Goal: Task Accomplishment & Management: Complete application form

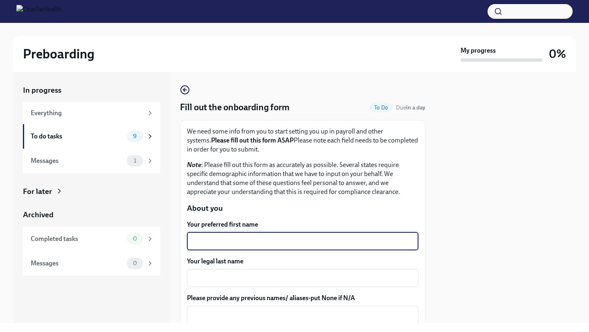
click at [257, 244] on textarea "Your preferred first name" at bounding box center [303, 242] width 222 height 10
drag, startPoint x: 250, startPoint y: 244, endPoint x: 215, endPoint y: 246, distance: 35.6
type textarea "Nateya"
click at [211, 279] on textarea "Your legal last name" at bounding box center [303, 278] width 222 height 10
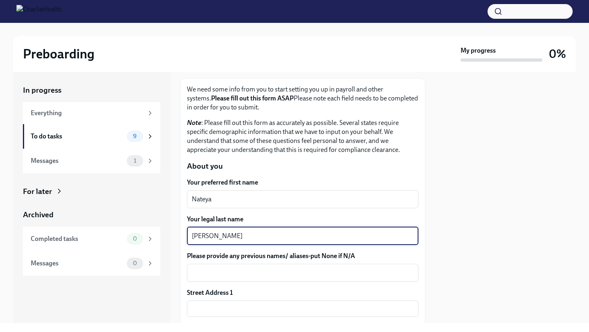
scroll to position [43, 0]
type textarea "[PERSON_NAME]"
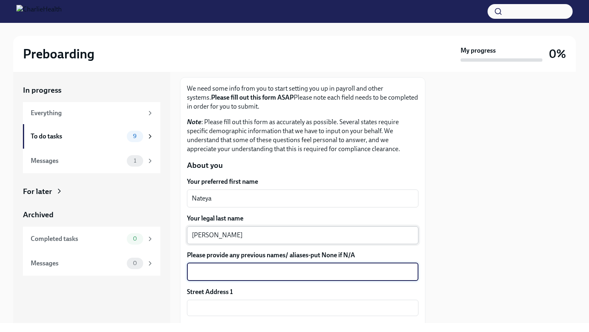
click at [246, 271] on textarea "Please provide any previous names/ aliases-put None if N/A" at bounding box center [303, 272] width 222 height 10
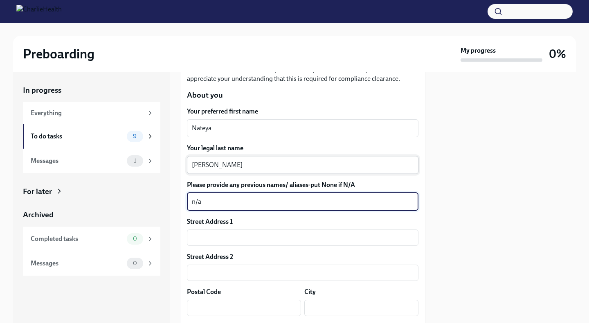
scroll to position [123, 0]
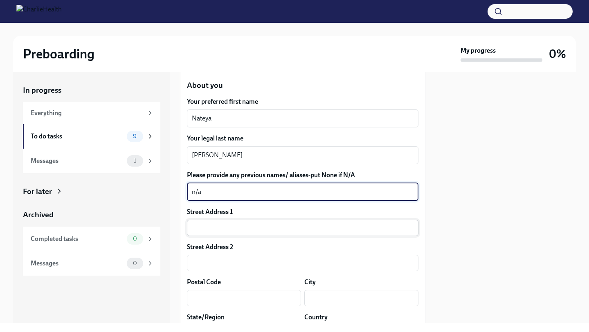
type textarea "n/a"
click at [237, 233] on input "text" at bounding box center [302, 228] width 231 height 16
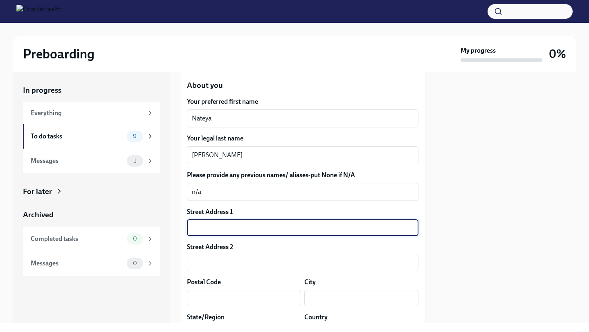
type input "[STREET_ADDRESS][PERSON_NAME]"
type input "89044"
type input "[PERSON_NAME]"
type input "NV"
type input "US"
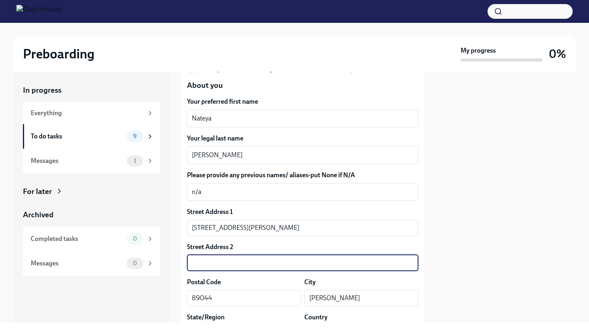
click at [244, 267] on input "text" at bounding box center [302, 263] width 231 height 16
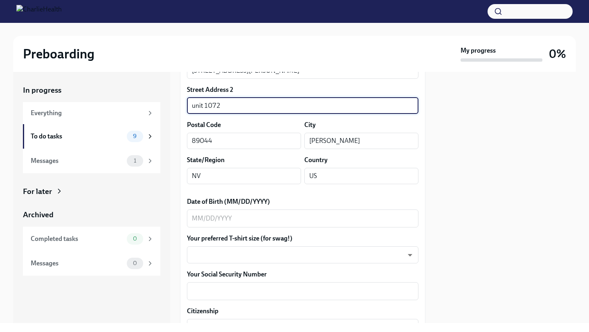
scroll to position [283, 0]
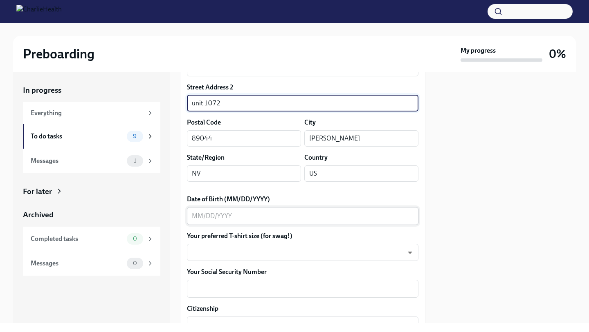
type input "unit 1072"
click at [240, 210] on div "x ​" at bounding box center [302, 216] width 231 height 18
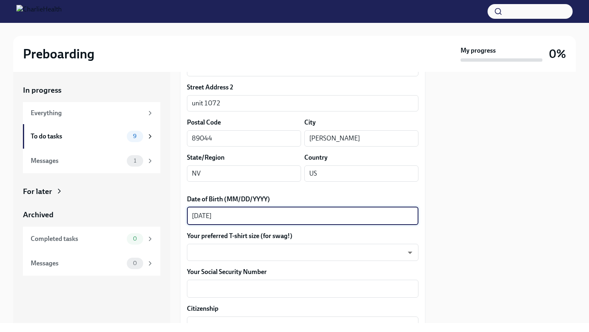
type textarea "[DATE]"
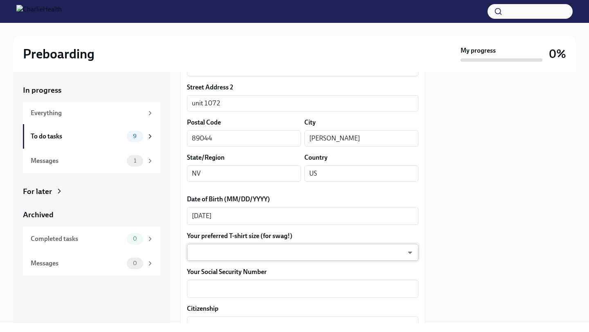
click at [242, 259] on body "Preboarding My progress 0% In progress Everything To do tasks 9 Messages 1 For …" at bounding box center [294, 166] width 589 height 332
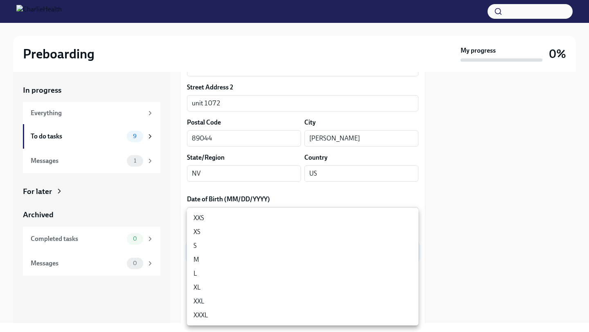
click at [236, 272] on li "L" at bounding box center [302, 274] width 231 height 14
type input "LvpEGRrq8"
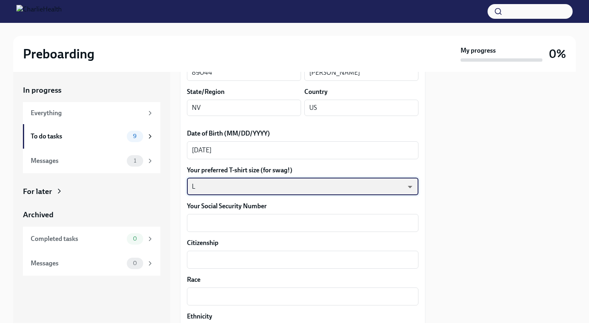
scroll to position [350, 0]
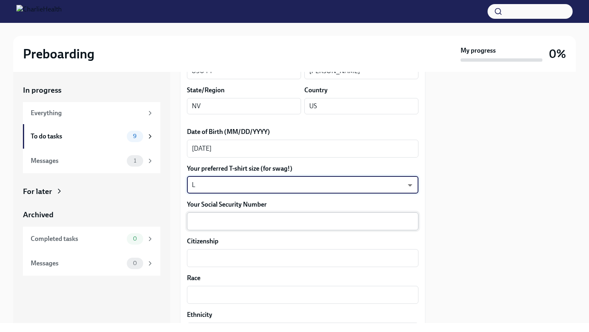
click at [250, 226] on textarea "Your Social Security Number" at bounding box center [303, 222] width 222 height 10
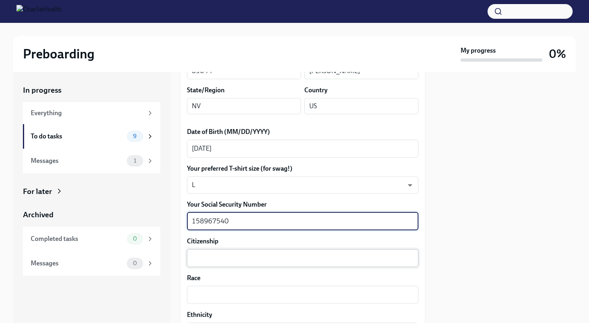
type textarea "158967540"
click at [251, 260] on textarea "Citizenship" at bounding box center [303, 258] width 222 height 10
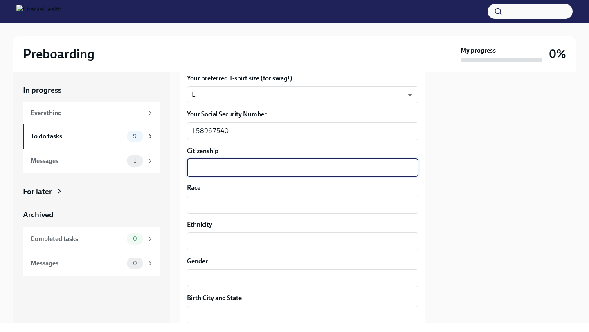
scroll to position [442, 0]
type textarea "yes"
click at [256, 202] on textarea "Race" at bounding box center [303, 203] width 222 height 10
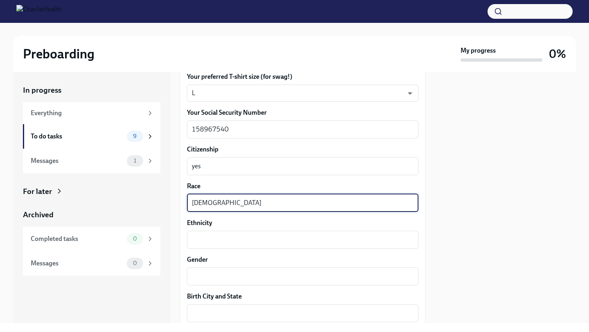
type textarea "[DEMOGRAPHIC_DATA]"
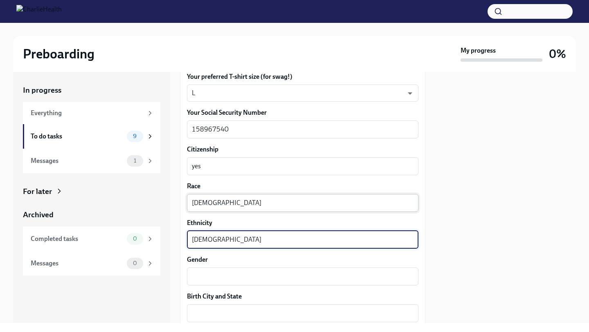
type textarea "[DEMOGRAPHIC_DATA]"
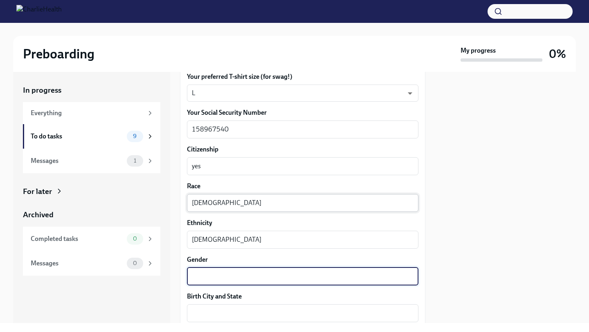
type textarea "f"
type textarea "[DEMOGRAPHIC_DATA]"
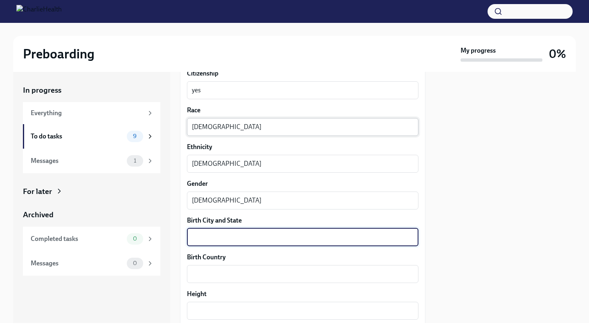
scroll to position [520, 0]
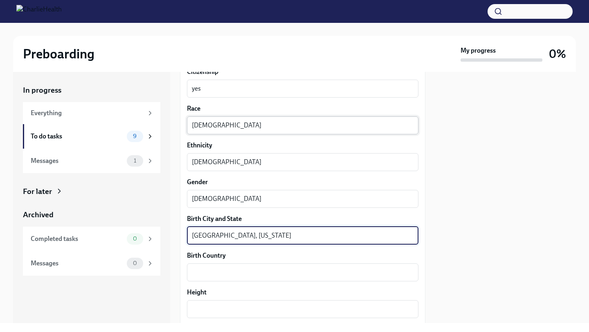
type textarea "[GEOGRAPHIC_DATA], [US_STATE]"
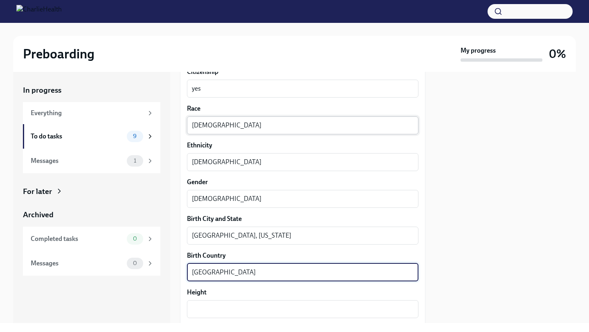
type textarea "[GEOGRAPHIC_DATA]"
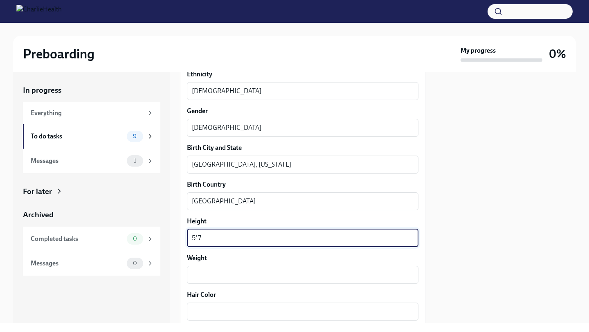
scroll to position [594, 0]
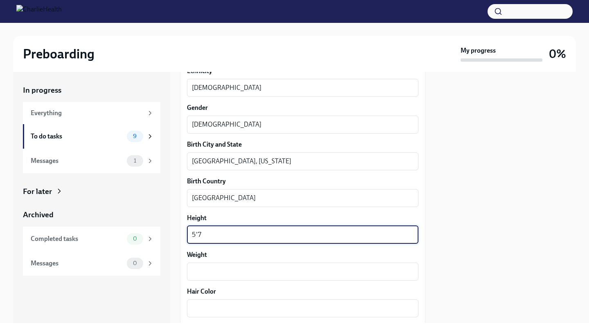
type textarea "5'7"
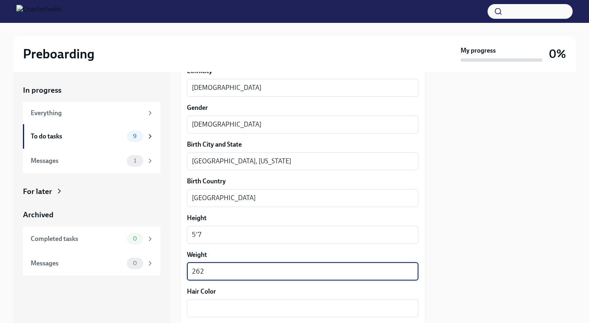
type textarea "262"
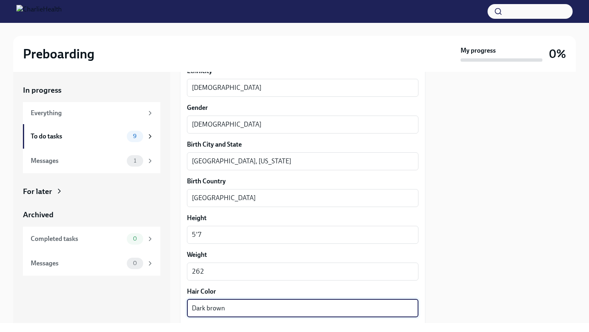
type textarea "Dark brown"
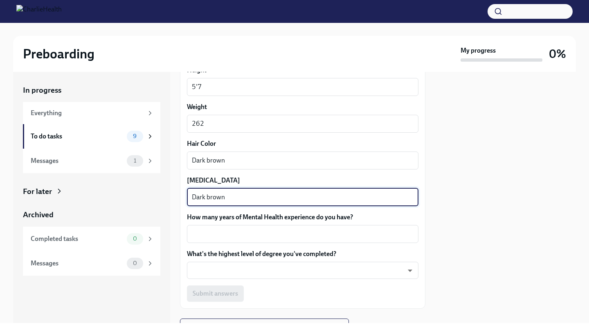
type textarea "Dark brown"
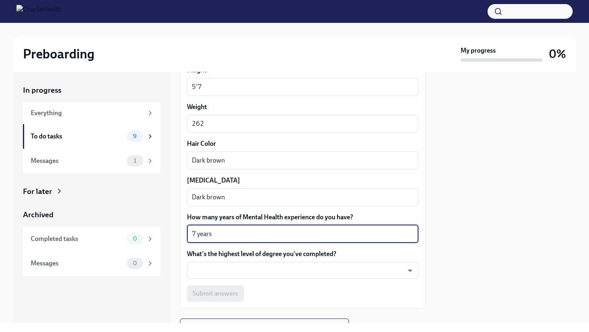
type textarea "7 years"
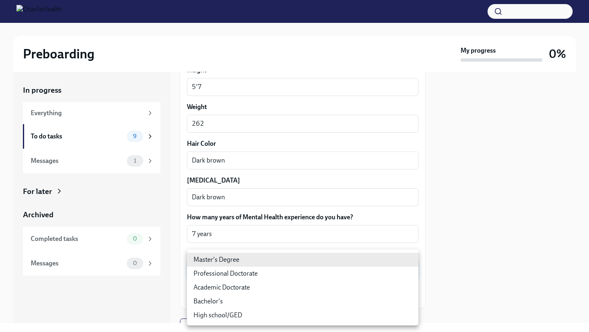
click at [298, 273] on body "Preboarding My progress 0% In progress Everything To do tasks 9 Messages 1 For …" at bounding box center [294, 166] width 589 height 332
click at [287, 258] on li "Master's Degree" at bounding box center [302, 260] width 231 height 14
type input "2vBr-ghkD"
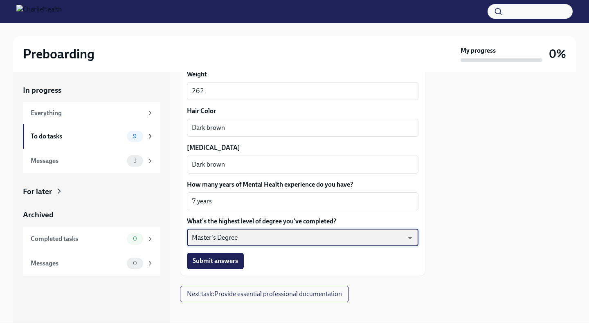
scroll to position [780, 0]
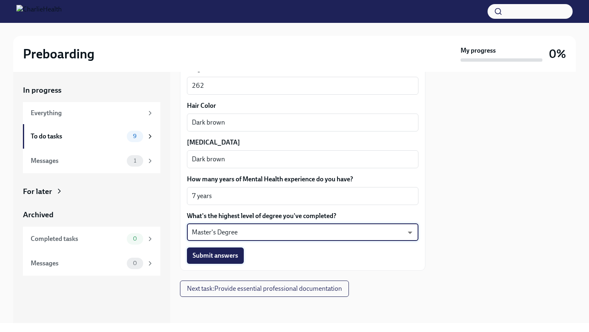
click at [236, 257] on span "Submit answers" at bounding box center [215, 256] width 45 height 8
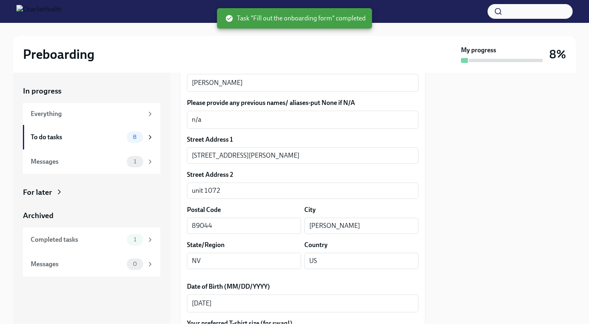
scroll to position [0, 0]
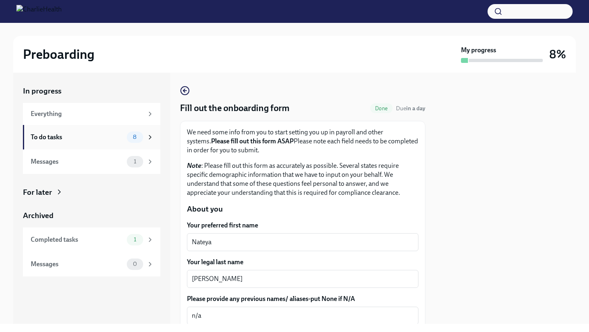
click at [148, 141] on div "8" at bounding box center [140, 137] width 27 height 11
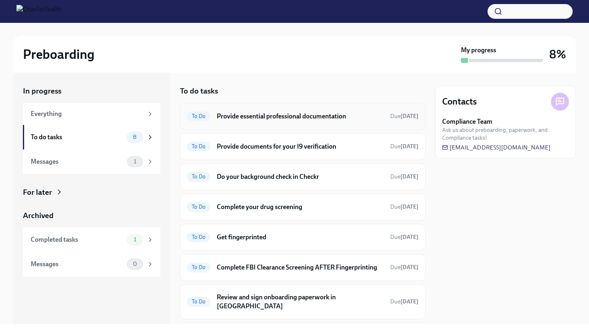
click at [264, 119] on h6 "Provide essential professional documentation" at bounding box center [300, 116] width 167 height 9
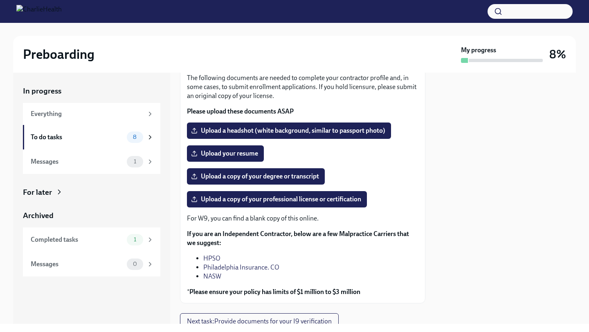
scroll to position [54, 0]
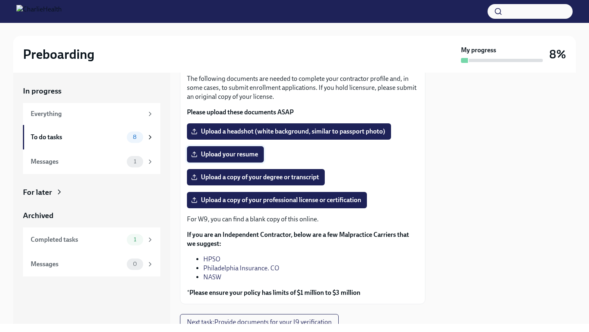
click at [244, 158] on span "Upload your resume" at bounding box center [225, 154] width 65 height 8
click at [0, 0] on input "Upload your resume" at bounding box center [0, 0] width 0 height 0
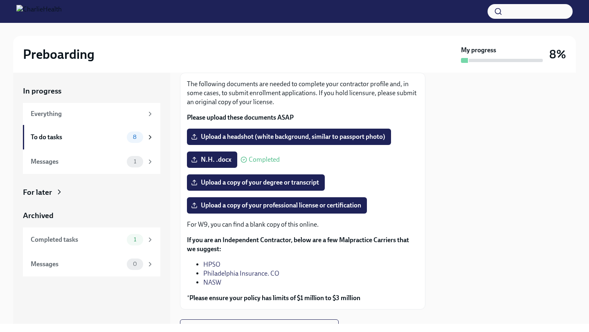
scroll to position [42, 0]
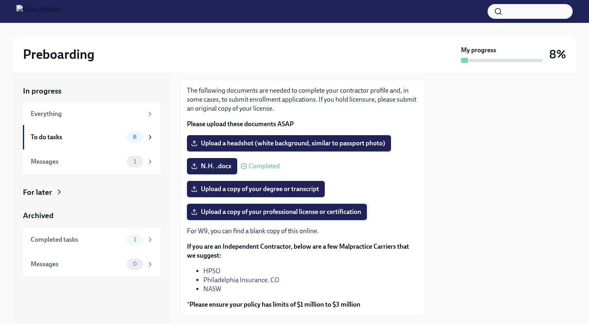
click at [295, 217] on label "Upload a copy of your professional license or certification" at bounding box center [277, 212] width 180 height 16
click at [0, 0] on input "Upload a copy of your professional license or certification" at bounding box center [0, 0] width 0 height 0
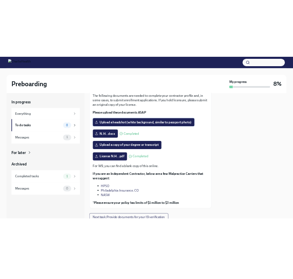
scroll to position [62, 0]
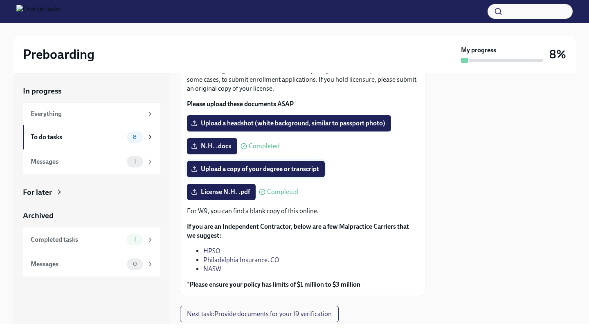
click at [231, 173] on span "Upload a copy of your degree or transcript" at bounding box center [256, 169] width 126 height 8
click at [0, 0] on input "Upload a copy of your degree or transcript" at bounding box center [0, 0] width 0 height 0
click at [328, 120] on span "Upload a headshot (white background, similar to passport photo)" at bounding box center [289, 123] width 193 height 8
click at [0, 0] on input "Upload a headshot (white background, similar to passport photo)" at bounding box center [0, 0] width 0 height 0
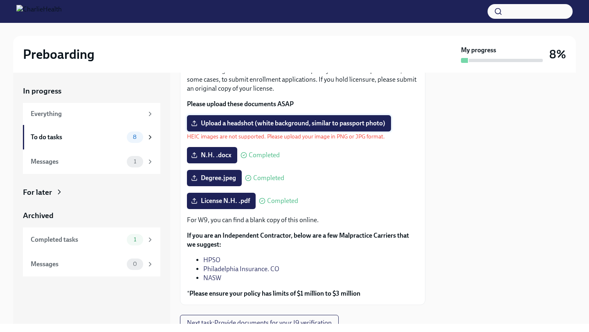
click at [281, 121] on span "Upload a headshot (white background, similar to passport photo)" at bounding box center [289, 123] width 193 height 8
click at [0, 0] on input "Upload a headshot (white background, similar to passport photo)" at bounding box center [0, 0] width 0 height 0
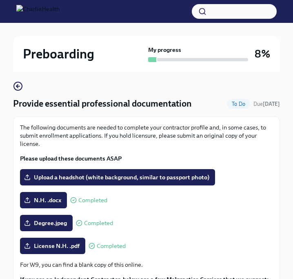
scroll to position [46, 0]
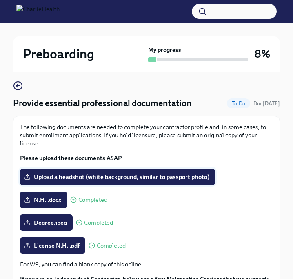
click at [113, 177] on span "Upload a headshot (white background, similar to passport photo)" at bounding box center [118, 177] width 184 height 8
click at [0, 0] on input "Upload a headshot (white background, similar to passport photo)" at bounding box center [0, 0] width 0 height 0
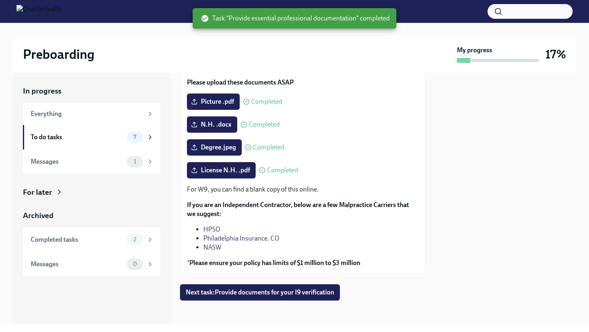
scroll to position [86, 0]
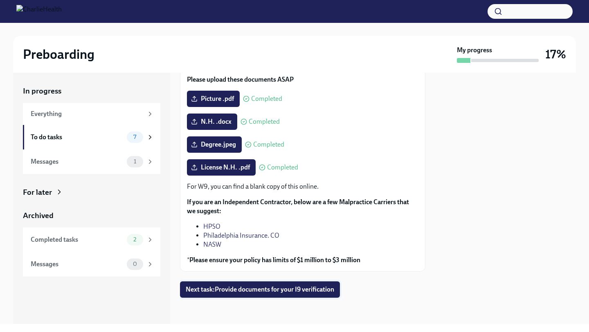
click at [216, 289] on span "Next task : Provide documents for your I9 verification" at bounding box center [260, 290] width 148 height 8
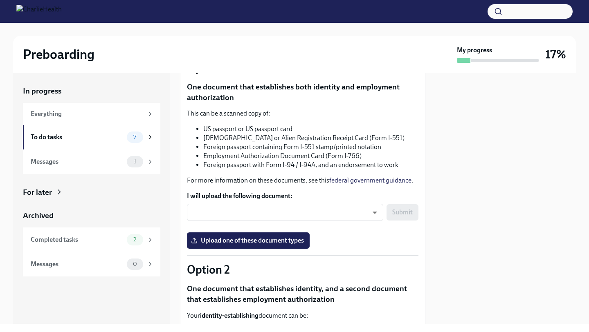
scroll to position [92, 0]
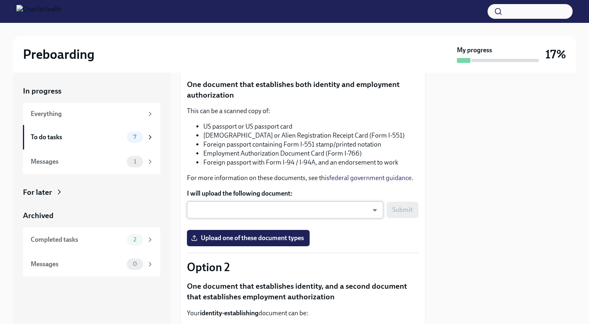
click at [254, 215] on body "Preboarding My progress 17% In progress Everything To do tasks 7 Messages 1 For…" at bounding box center [294, 166] width 589 height 332
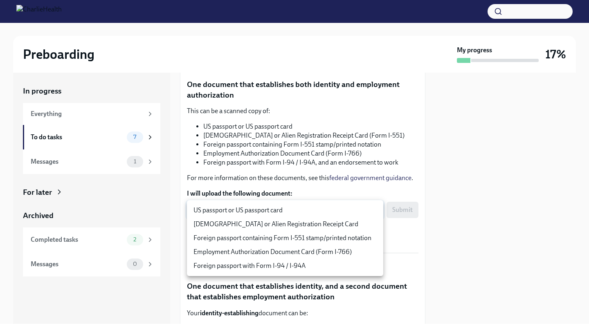
click at [253, 215] on li "US passport or US passport card" at bounding box center [285, 211] width 196 height 14
type input "KnYOjnC8x"
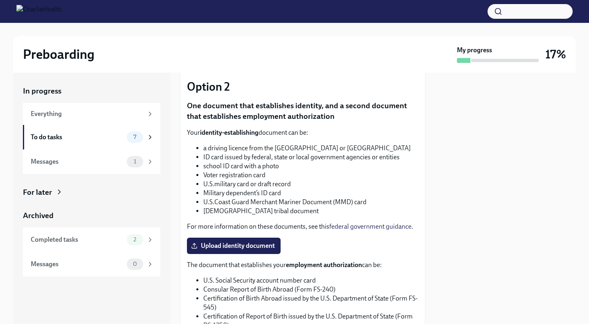
scroll to position [305, 0]
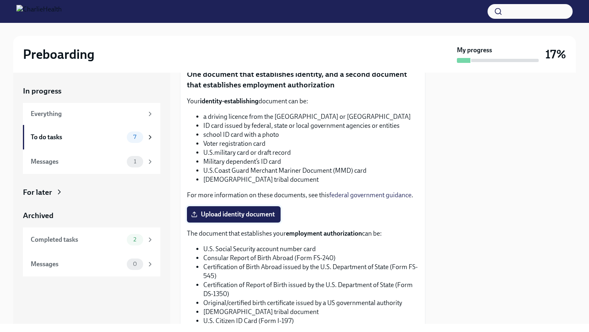
click at [223, 211] on span "Upload identity document" at bounding box center [234, 215] width 82 height 8
click at [0, 0] on input "Upload identity document" at bounding box center [0, 0] width 0 height 0
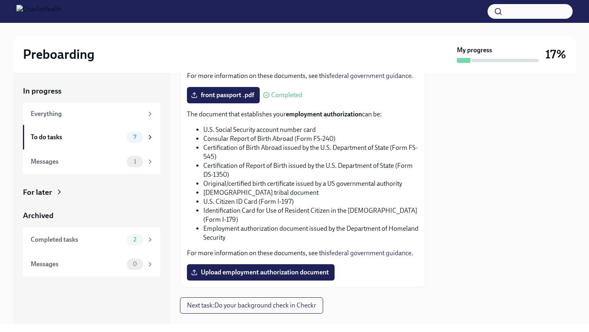
scroll to position [424, 0]
click at [328, 274] on span "Upload employment authorization document" at bounding box center [261, 272] width 136 height 8
click at [0, 0] on input "Upload employment authorization document" at bounding box center [0, 0] width 0 height 0
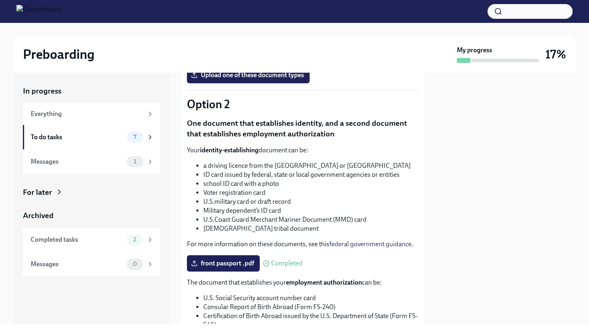
scroll to position [255, 0]
click at [246, 264] on span "front passport .pdf" at bounding box center [223, 264] width 61 height 8
click at [0, 0] on input "front passport .pdf" at bounding box center [0, 0] width 0 height 0
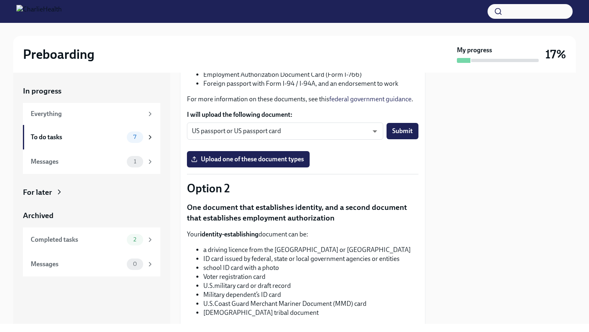
scroll to position [169, 0]
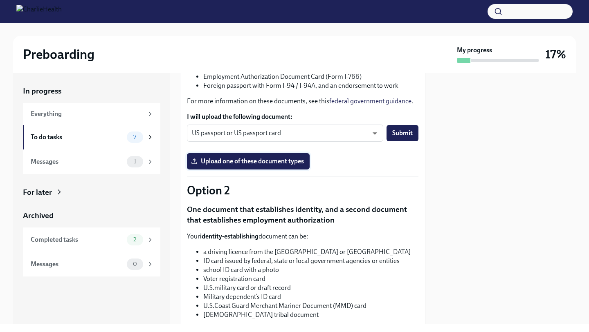
click at [212, 166] on span "Upload one of these document types" at bounding box center [248, 161] width 111 height 8
click at [0, 0] on input "Upload one of these document types" at bounding box center [0, 0] width 0 height 0
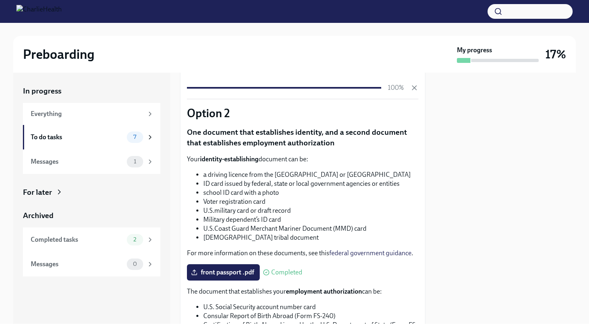
scroll to position [246, 0]
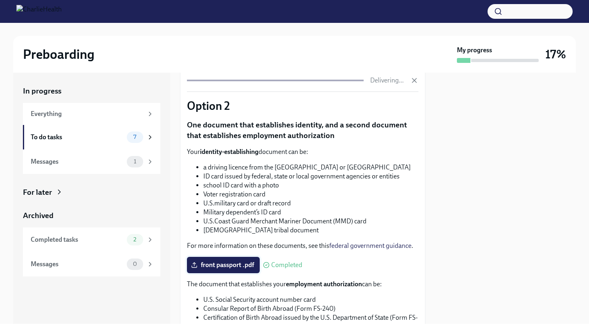
click at [248, 266] on span "front passport .pdf" at bounding box center [223, 265] width 61 height 8
click at [0, 0] on input "front passport .pdf" at bounding box center [0, 0] width 0 height 0
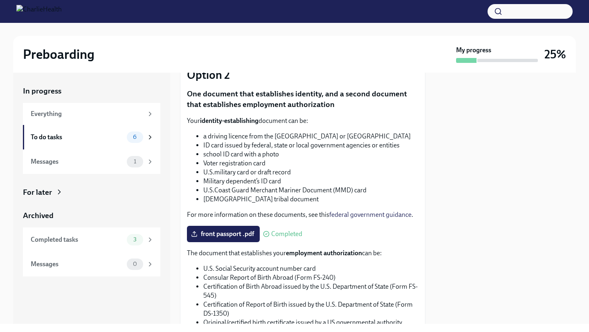
scroll to position [282, 0]
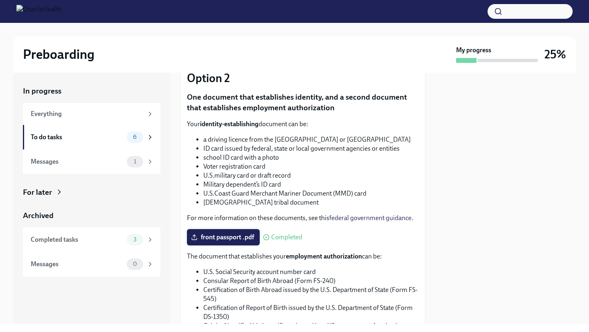
click at [220, 238] on span "front passport .pdf" at bounding box center [223, 237] width 61 height 8
click at [0, 0] on input "front passport .pdf" at bounding box center [0, 0] width 0 height 0
click at [246, 234] on span "front passport .pdf" at bounding box center [223, 237] width 61 height 8
click at [0, 0] on input "front passport .pdf" at bounding box center [0, 0] width 0 height 0
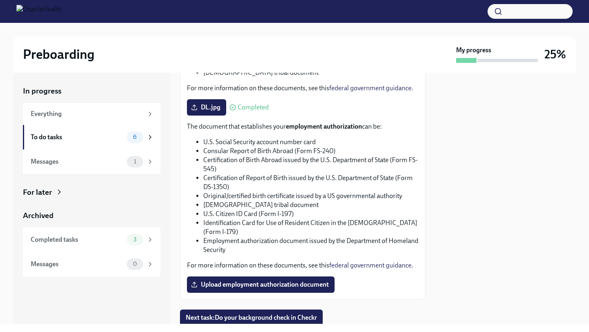
scroll to position [440, 0]
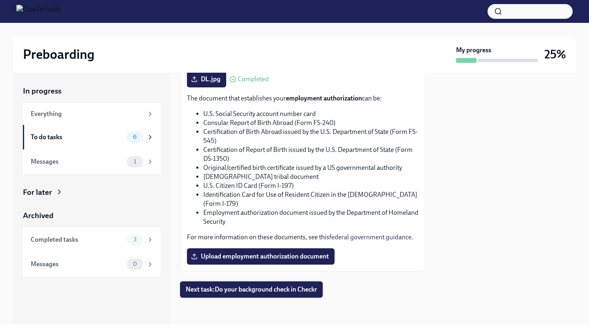
click at [311, 286] on span "Next task : Do your background check in Checkr" at bounding box center [251, 290] width 131 height 8
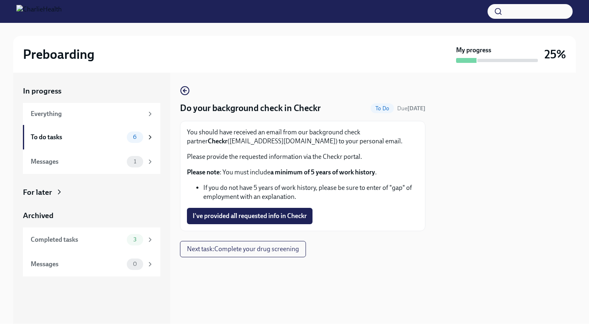
click at [271, 215] on span "I've provided all requested info in Checkr" at bounding box center [250, 216] width 114 height 8
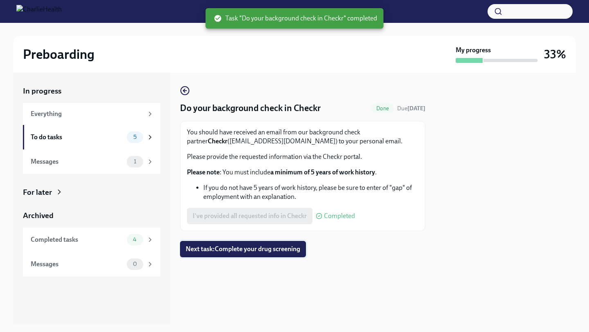
click at [271, 251] on span "Next task : Complete your drug screening" at bounding box center [243, 249] width 114 height 8
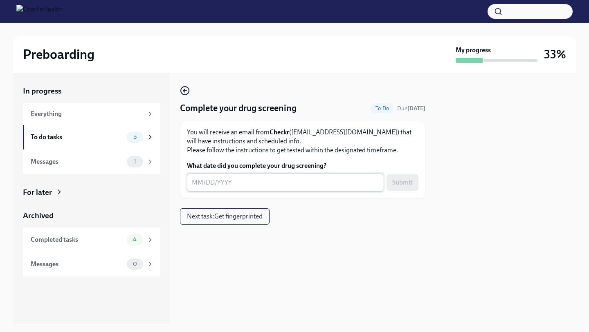
click at [199, 180] on textarea "What date did you complete your drug screening?" at bounding box center [285, 183] width 186 height 10
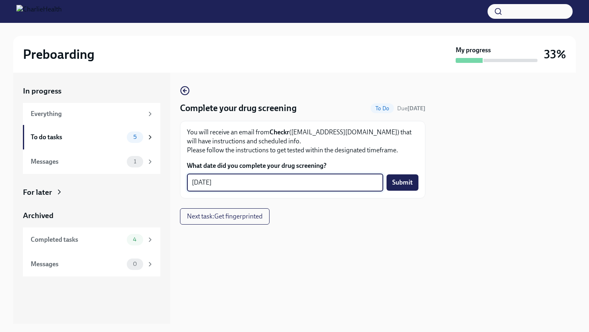
type textarea "[DATE]"
click at [307, 225] on div at bounding box center [302, 238] width 245 height 26
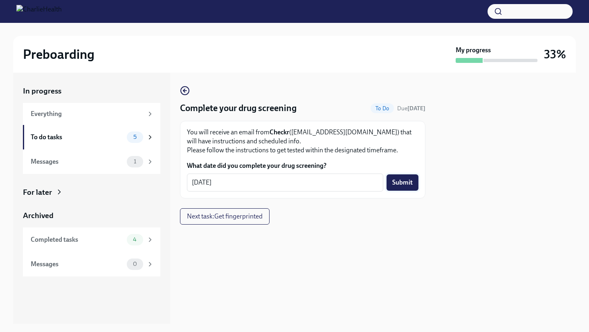
click at [408, 188] on button "Submit" at bounding box center [402, 183] width 32 height 16
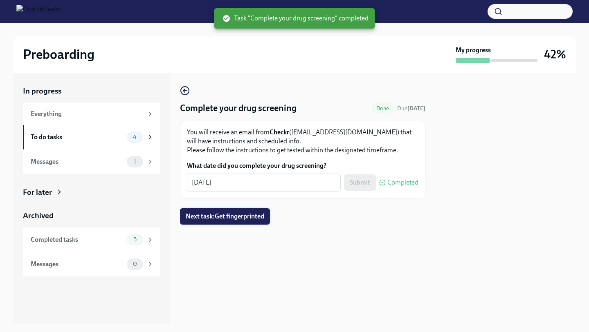
click at [223, 224] on button "Next task : Get fingerprinted" at bounding box center [225, 216] width 90 height 16
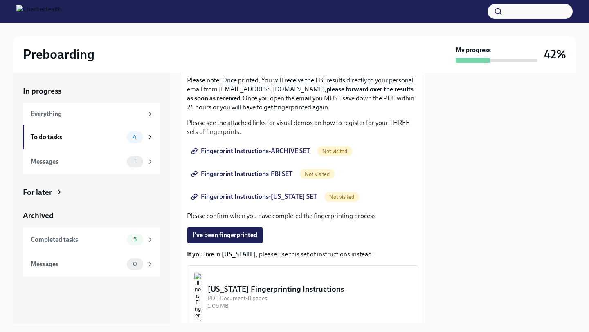
scroll to position [94, 0]
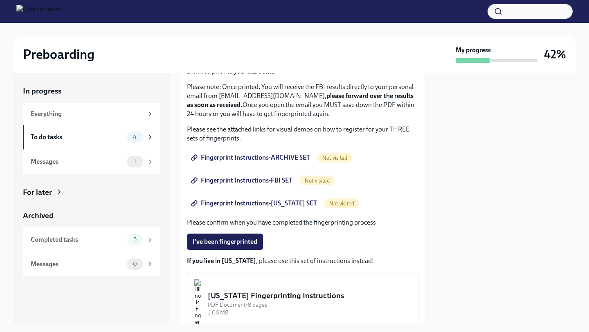
click at [272, 158] on span "Fingerprint Instructions-ARCHIVE SET" at bounding box center [251, 158] width 117 height 8
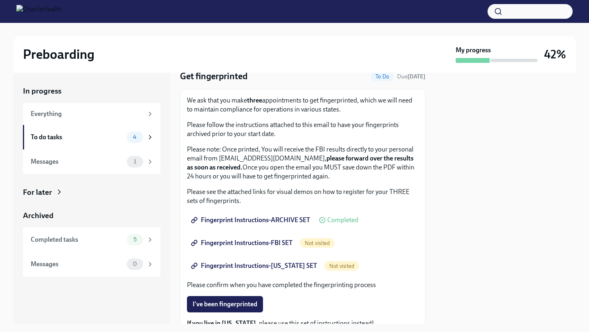
scroll to position [31, 0]
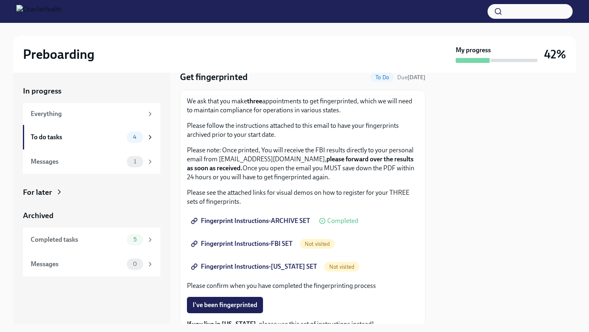
click at [280, 246] on span "Fingerprint Instructions-FBI SET" at bounding box center [243, 244] width 100 height 8
click at [281, 264] on span "Fingerprint Instructions-[US_STATE] SET" at bounding box center [255, 267] width 124 height 8
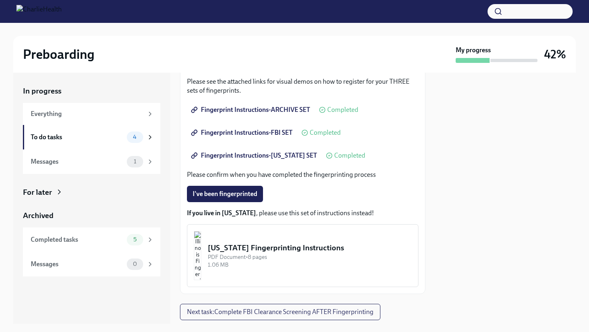
scroll to position [165, 0]
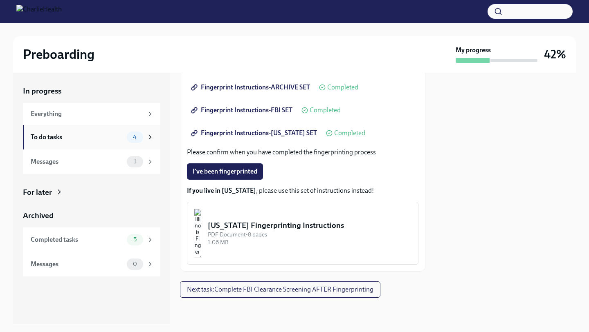
click at [150, 141] on div "4" at bounding box center [140, 137] width 27 height 11
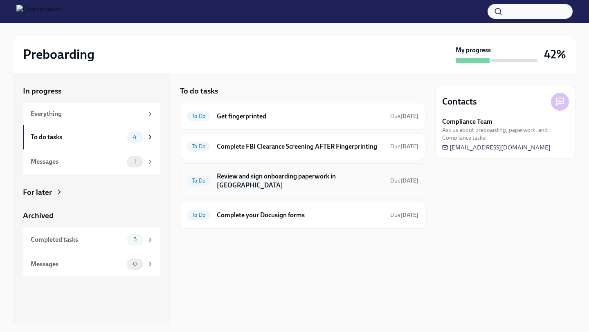
click at [233, 179] on h6 "Review and sign onboarding paperwork in [GEOGRAPHIC_DATA]" at bounding box center [300, 181] width 167 height 18
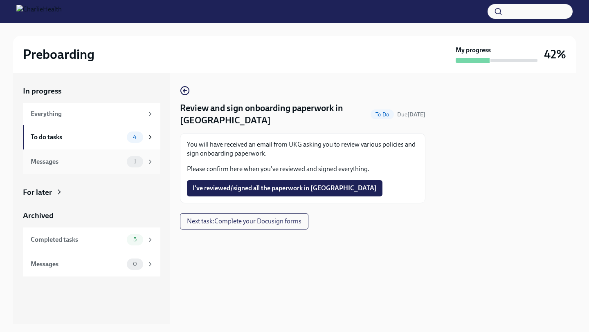
click at [116, 156] on div "Messages 1" at bounding box center [92, 161] width 123 height 11
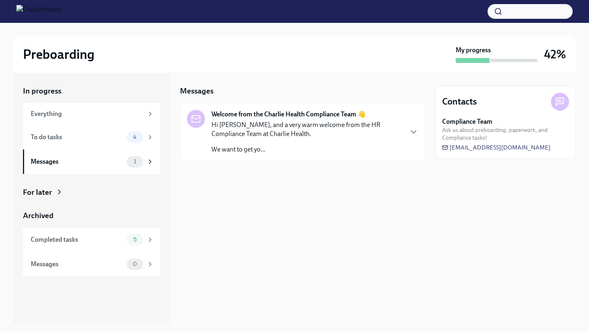
click at [241, 115] on strong "Welcome from the Charlie Health Compliance Team 👋" at bounding box center [288, 114] width 154 height 9
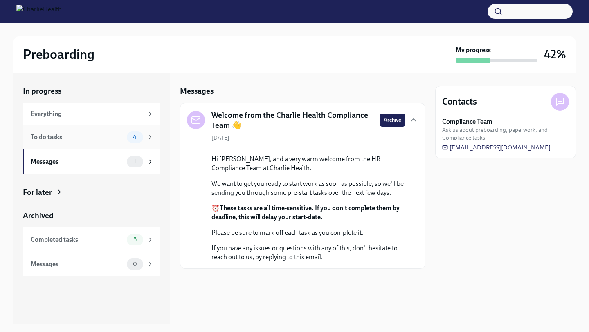
click at [108, 139] on div "To do tasks" at bounding box center [77, 137] width 93 height 9
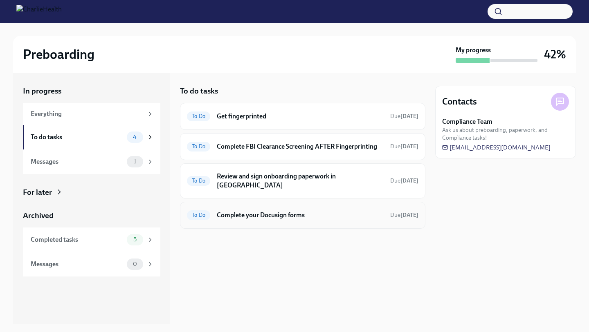
click at [235, 209] on div "To Do Complete your Docusign forms Due [DATE]" at bounding box center [302, 215] width 231 height 13
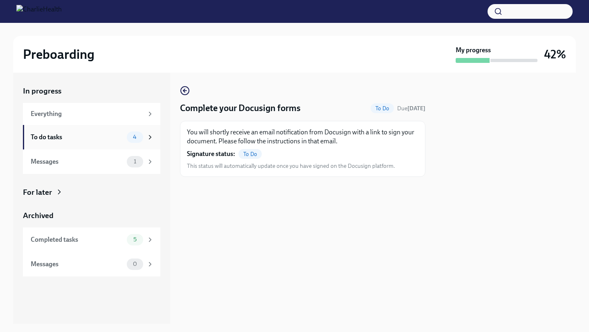
click at [66, 142] on div "To do tasks 4" at bounding box center [92, 137] width 123 height 11
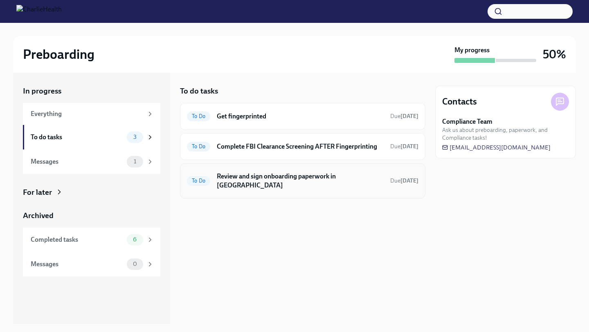
click at [206, 178] on span "To Do" at bounding box center [198, 181] width 23 height 6
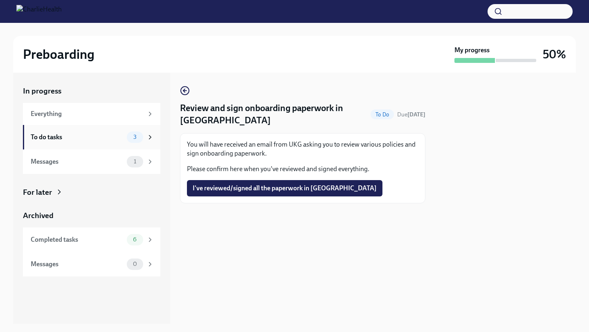
click at [121, 133] on div "To do tasks" at bounding box center [77, 137] width 93 height 9
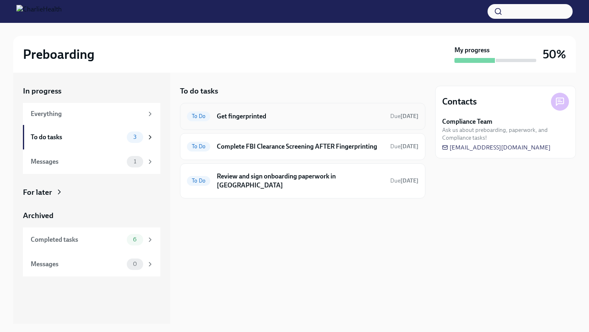
click at [233, 111] on div "To Do Get fingerprinted Due [DATE]" at bounding box center [302, 116] width 231 height 13
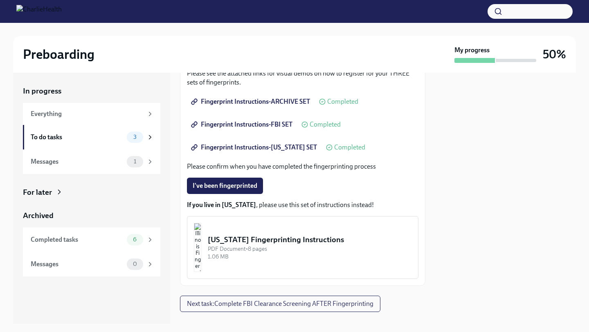
scroll to position [146, 0]
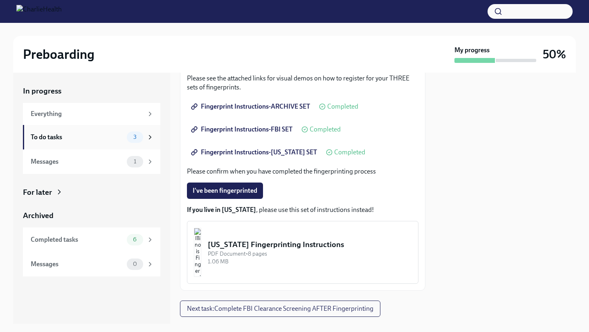
click at [126, 141] on div "To do tasks 3" at bounding box center [92, 137] width 123 height 11
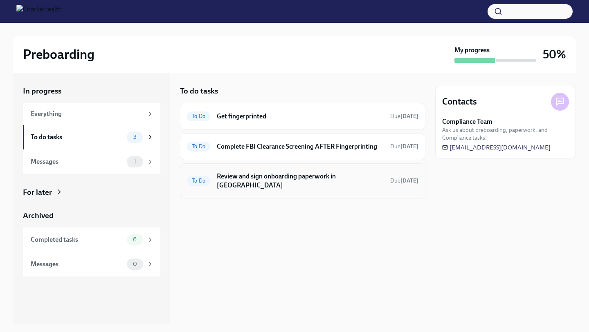
click at [205, 181] on div "To Do" at bounding box center [198, 181] width 23 height 10
